Goal: Understand site structure: Grasp the organization and layout of the website

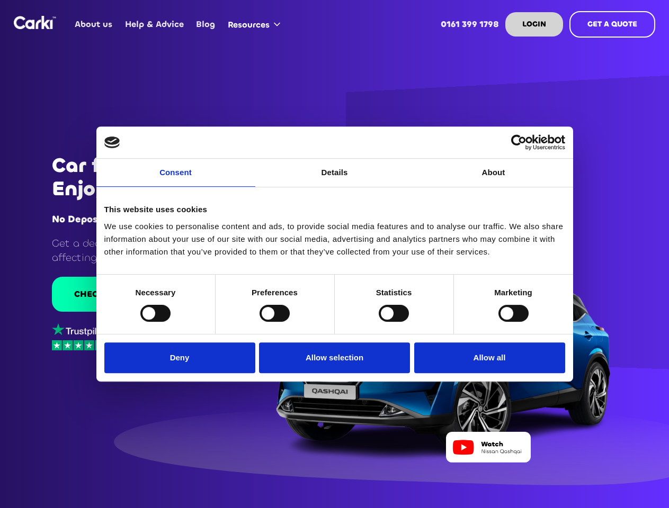
click at [176, 179] on link "Consent" at bounding box center [175, 173] width 159 height 28
click at [335, 179] on link "Details" at bounding box center [334, 173] width 159 height 28
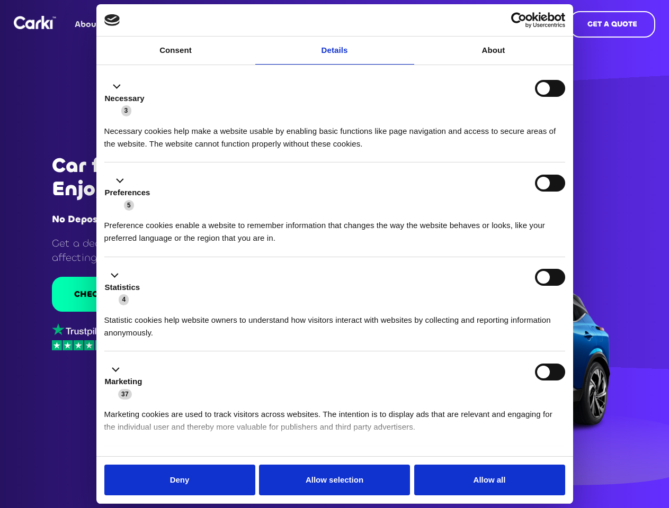
click at [493, 150] on div "Necessary cookies help make a website usable by enabling basic functions like p…" at bounding box center [334, 133] width 461 height 33
click at [155, 313] on li "Statistics 4 Statistic cookies help website owners to understand how visitors i…" at bounding box center [334, 304] width 461 height 95
click at [274, 313] on li "Statistics 4 Statistic cookies help website owners to understand how visitors i…" at bounding box center [334, 304] width 461 height 95
click at [393, 313] on li "Statistics 4 Statistic cookies help website owners to understand how visitors i…" at bounding box center [334, 304] width 461 height 95
click at [513, 313] on li "Statistics 4 Statistic cookies help website owners to understand how visitors i…" at bounding box center [334, 304] width 461 height 95
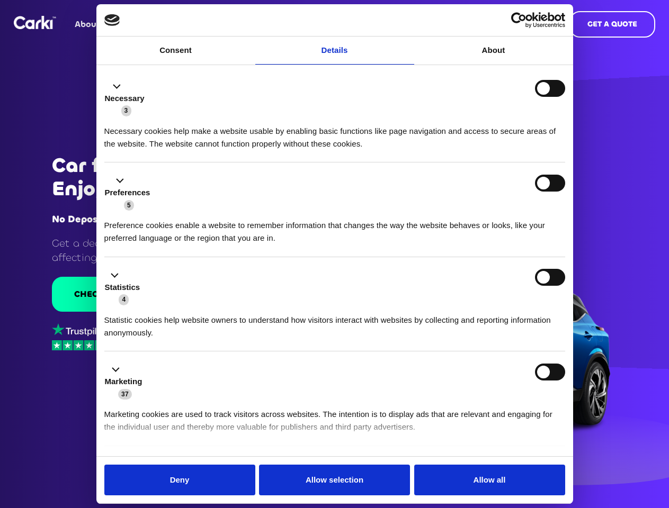
click at [182, 306] on div "Statistics 4" at bounding box center [334, 287] width 461 height 37
click at [335, 306] on div "Statistics 4" at bounding box center [334, 287] width 461 height 37
click at [487, 306] on div "Statistics 4" at bounding box center [334, 287] width 461 height 37
